Goal: Book appointment/travel/reservation

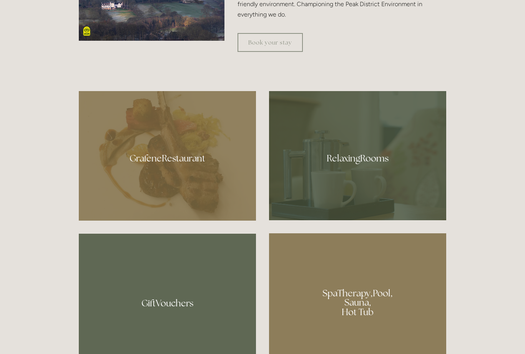
scroll to position [442, 0]
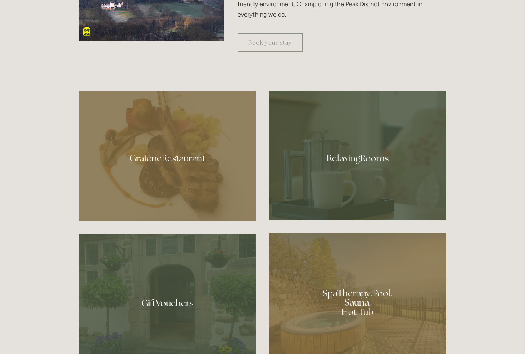
click at [187, 193] on div at bounding box center [167, 156] width 177 height 130
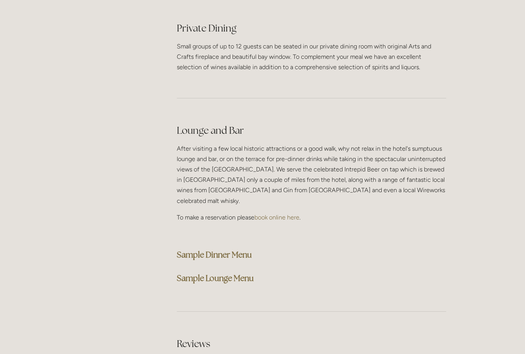
scroll to position [1841, 0]
click at [246, 249] on strong "Sample Dinner Menu" at bounding box center [214, 254] width 75 height 10
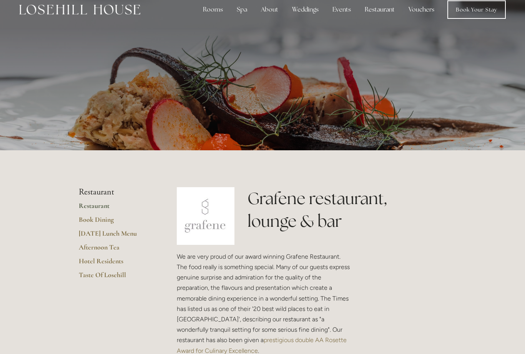
scroll to position [0, 0]
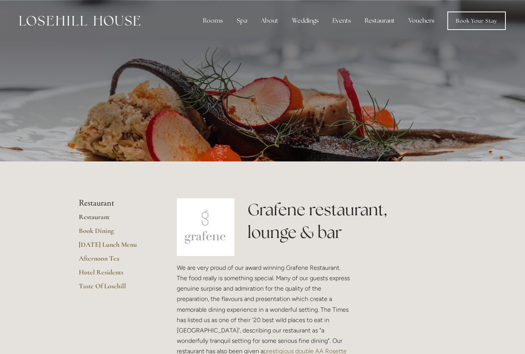
click at [216, 23] on div "Rooms" at bounding box center [213, 20] width 32 height 15
click at [220, 37] on link "Rooms" at bounding box center [213, 37] width 20 height 8
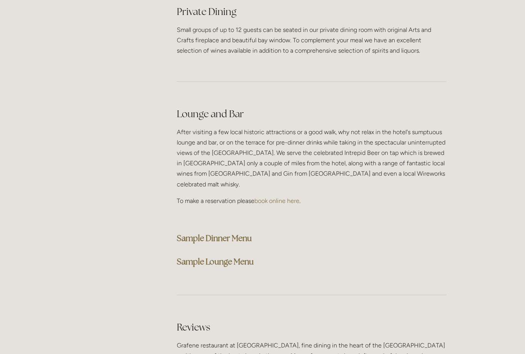
scroll to position [1857, 0]
click at [242, 233] on strong "Sample Dinner Menu" at bounding box center [214, 238] width 75 height 10
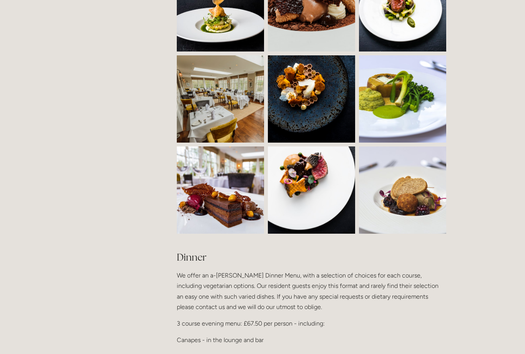
scroll to position [681, 0]
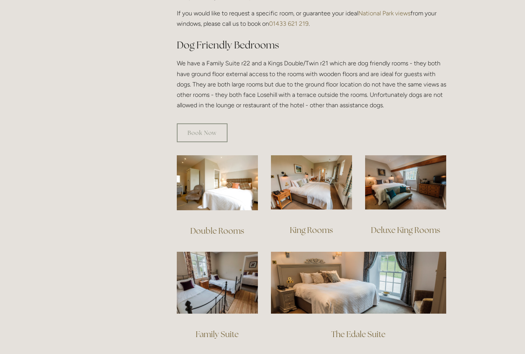
scroll to position [410, 0]
click at [207, 123] on link "Book Now" at bounding box center [202, 132] width 51 height 19
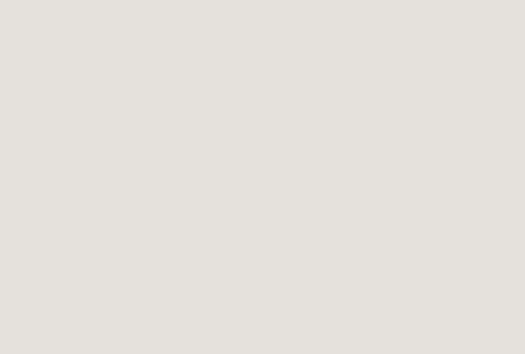
scroll to position [49, 0]
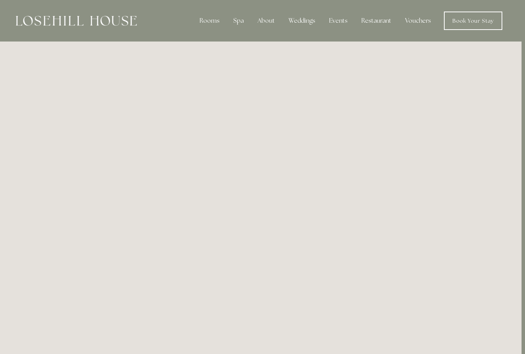
scroll to position [0, 3]
click at [267, 25] on div "About" at bounding box center [267, 20] width 30 height 15
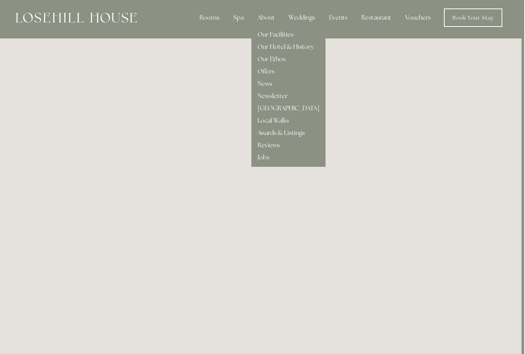
scroll to position [0, 7]
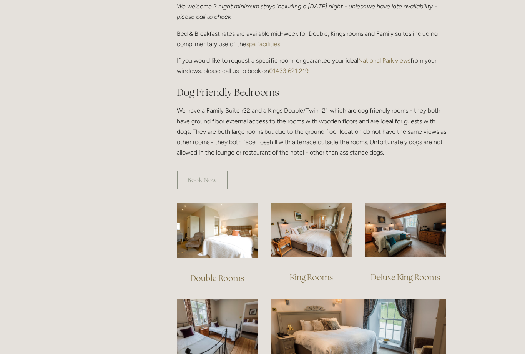
scroll to position [360, 0]
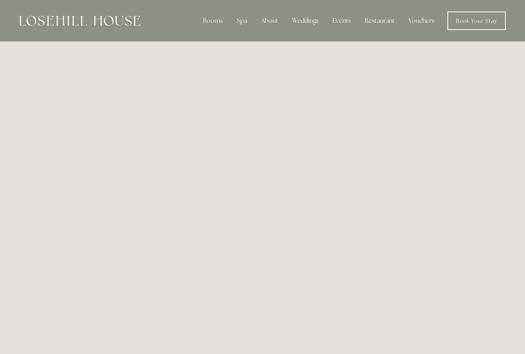
click at [217, 27] on div "Rooms" at bounding box center [213, 20] width 32 height 15
click at [222, 40] on link "Rooms" at bounding box center [213, 37] width 20 height 8
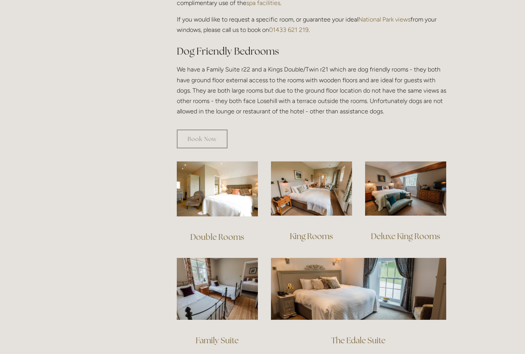
scroll to position [404, 0]
click at [232, 190] on img at bounding box center [217, 188] width 81 height 55
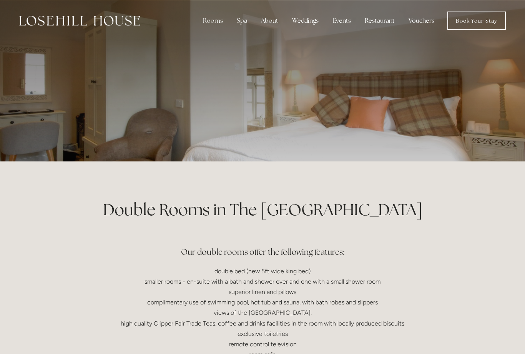
click at [213, 27] on div "Rooms" at bounding box center [213, 20] width 32 height 15
click at [230, 61] on link "Book a stay" at bounding box center [218, 62] width 31 height 8
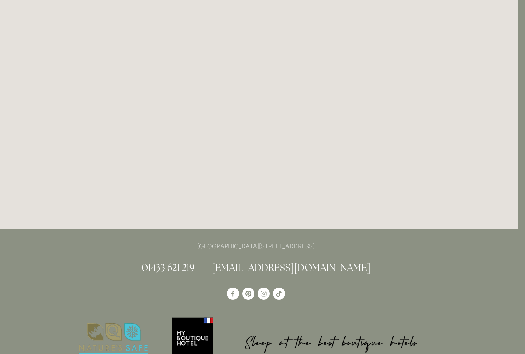
scroll to position [1455, 7]
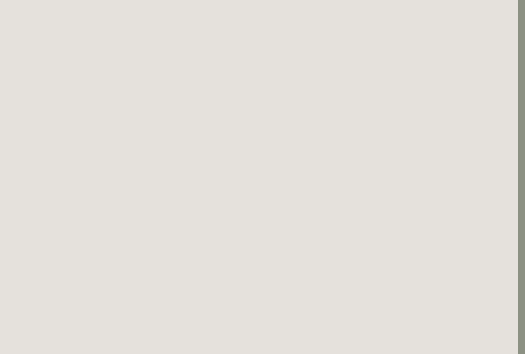
scroll to position [242, 7]
